Goal: Task Accomplishment & Management: Manage account settings

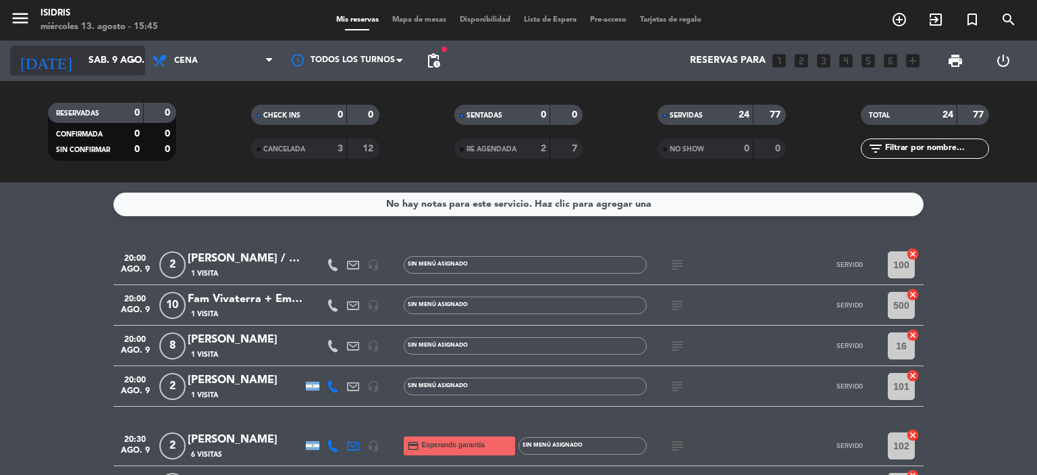
scroll to position [640, 0]
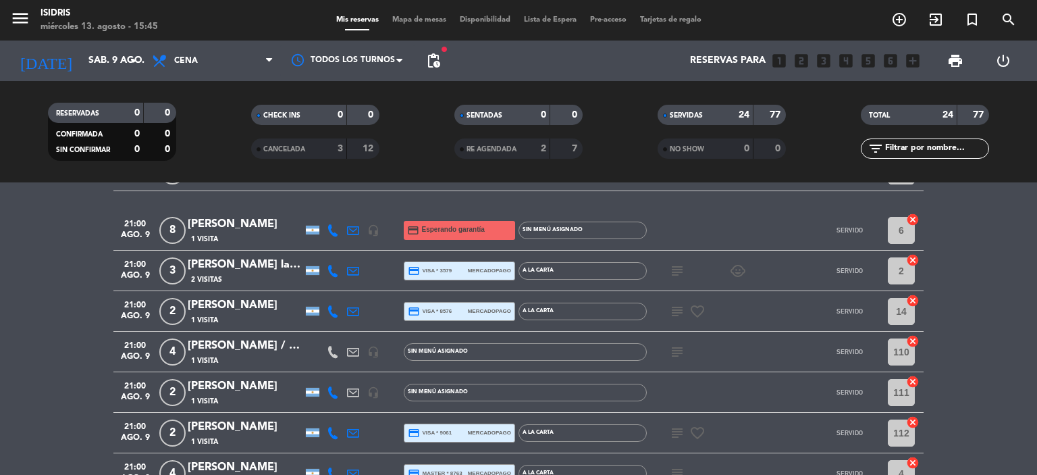
click at [990, 258] on bookings-row "20:00 [DATE] 2 [PERSON_NAME] / Huespedes L4B 1 Visita headset_mic Sin menú asig…" at bounding box center [518, 119] width 1037 height 1029
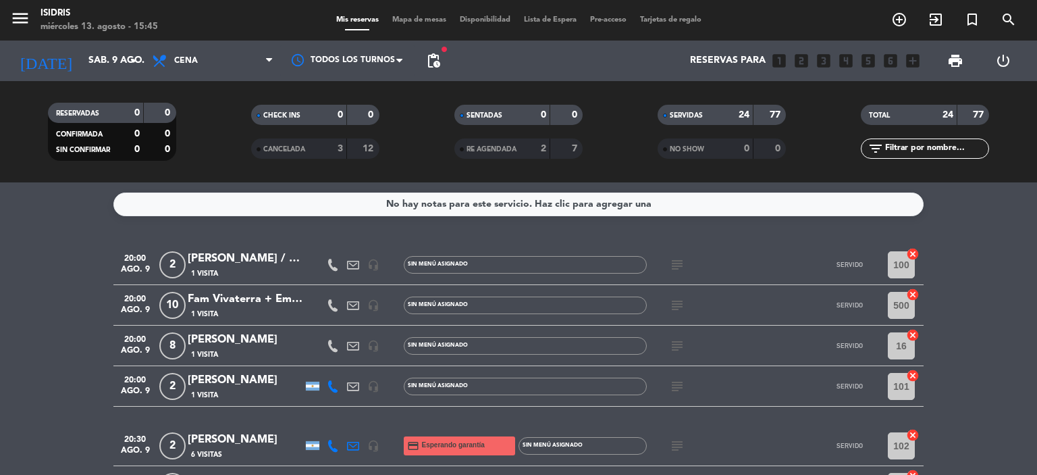
scroll to position [27, 0]
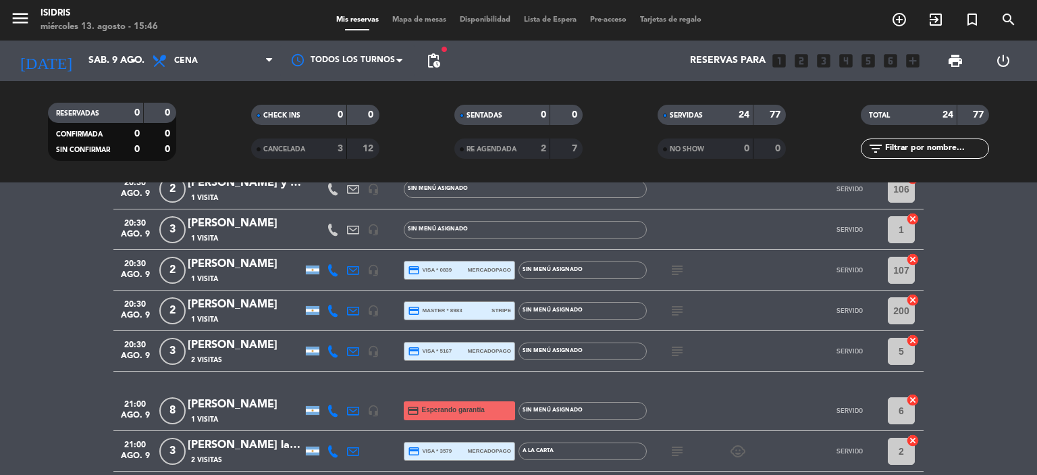
scroll to position [486, 0]
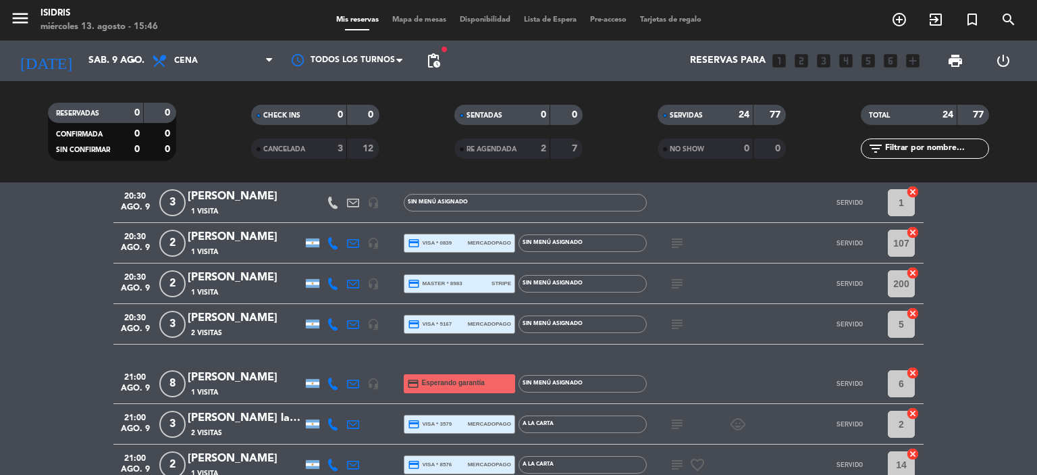
click at [329, 386] on icon at bounding box center [333, 384] width 12 height 12
click at [340, 357] on span "content_paste" at bounding box center [345, 361] width 10 height 10
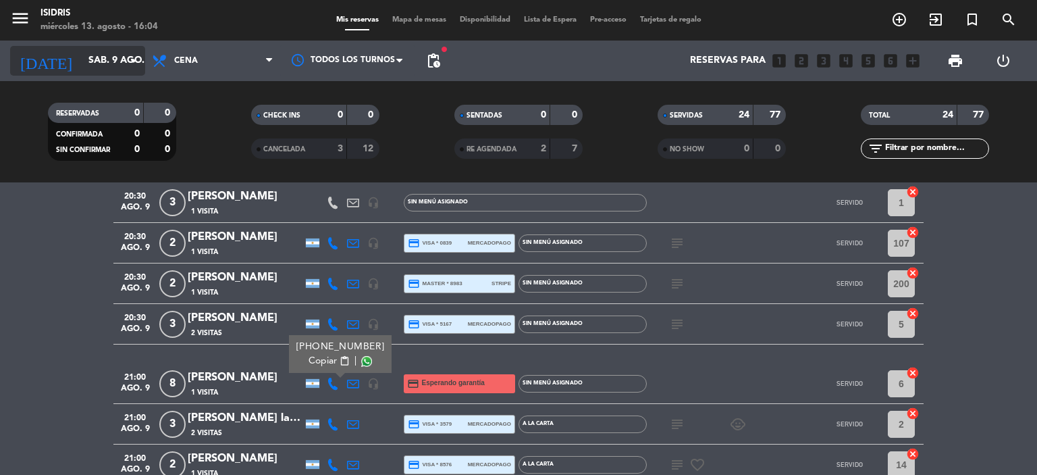
click at [88, 55] on input "sáb. 9 ago." at bounding box center [146, 61] width 128 height 24
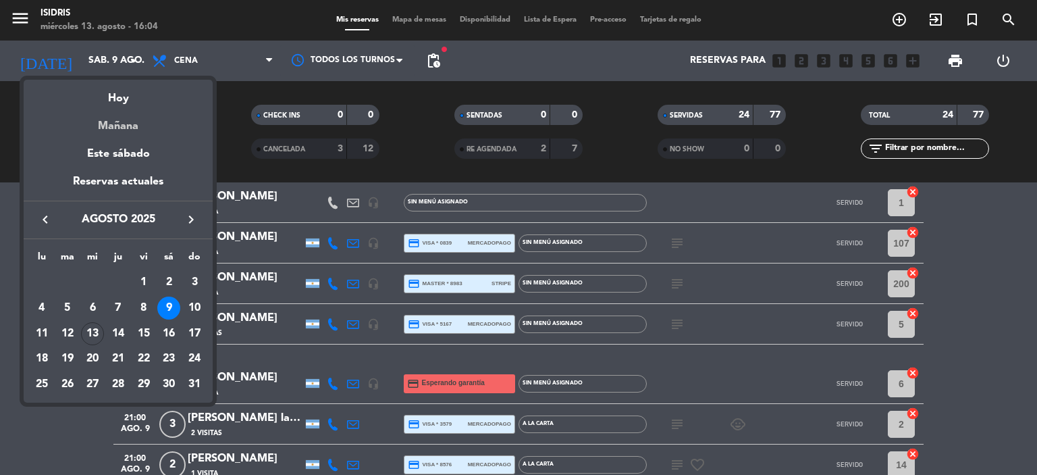
click at [108, 129] on div "Mañana" at bounding box center [118, 121] width 189 height 28
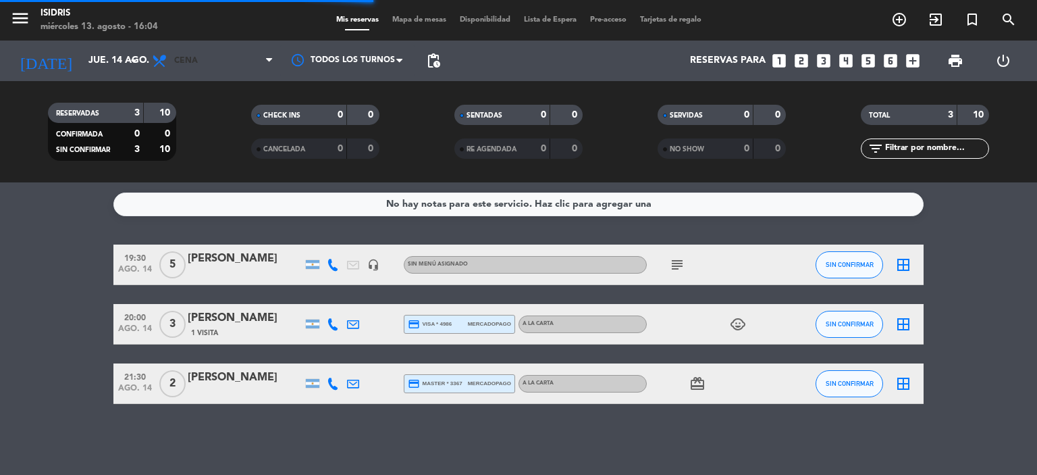
scroll to position [0, 0]
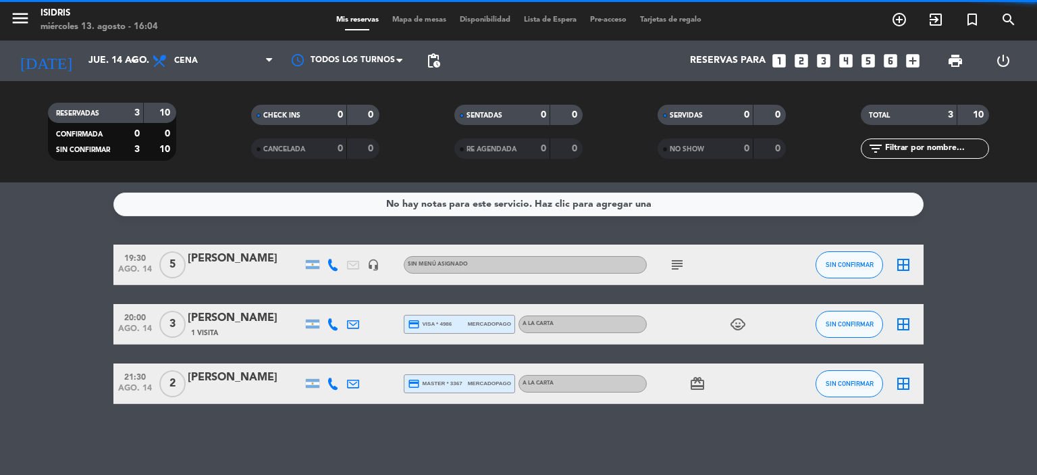
click at [199, 67] on span "Cena" at bounding box center [212, 61] width 135 height 30
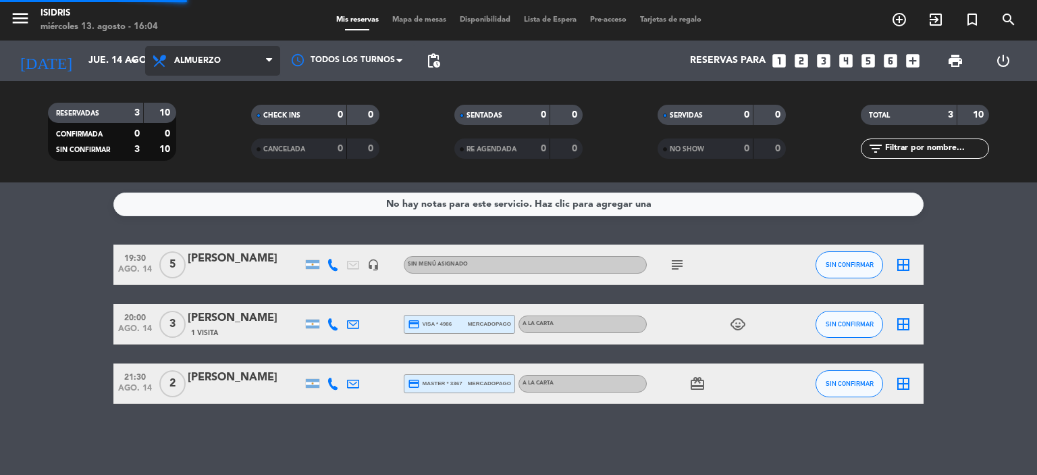
click at [191, 145] on div "menu isidris [DATE] 13. agosto - 16:04 Mis reservas Mapa de mesas Disponibilida…" at bounding box center [518, 91] width 1037 height 182
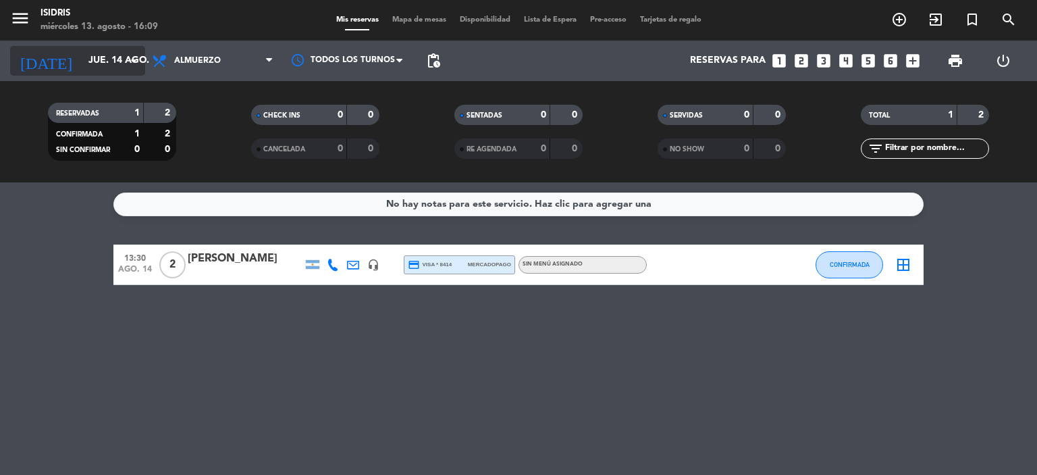
click at [107, 56] on input "jue. 14 ago." at bounding box center [146, 61] width 128 height 24
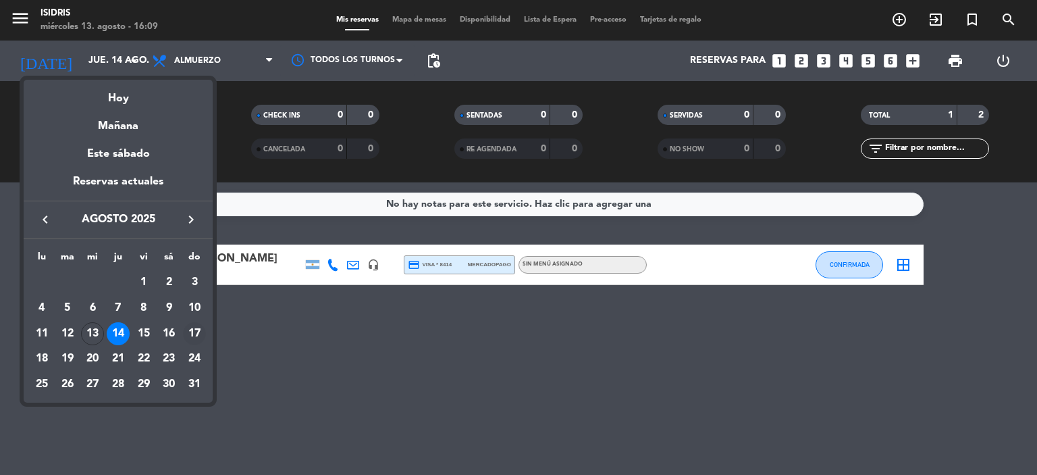
click at [191, 332] on div "17" at bounding box center [194, 333] width 23 height 23
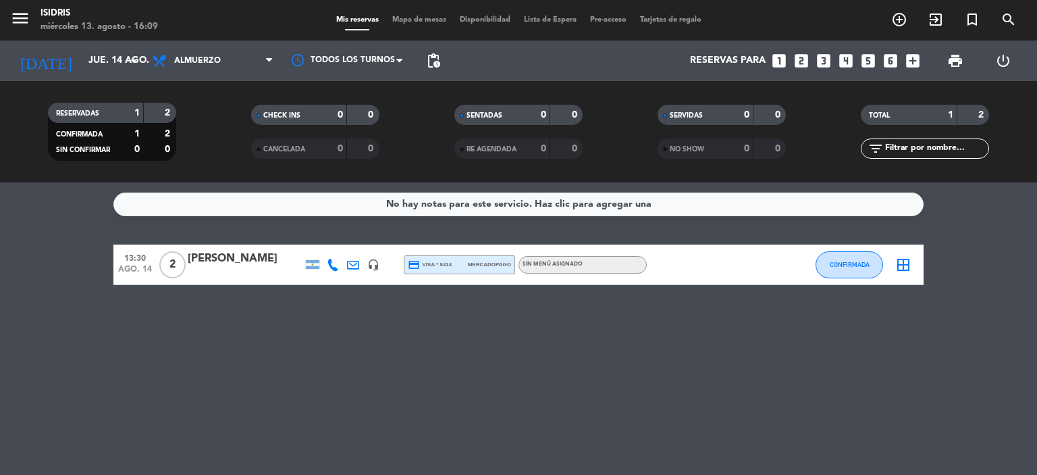
type input "dom. 17 ago."
